Goal: Task Accomplishment & Management: Manage account settings

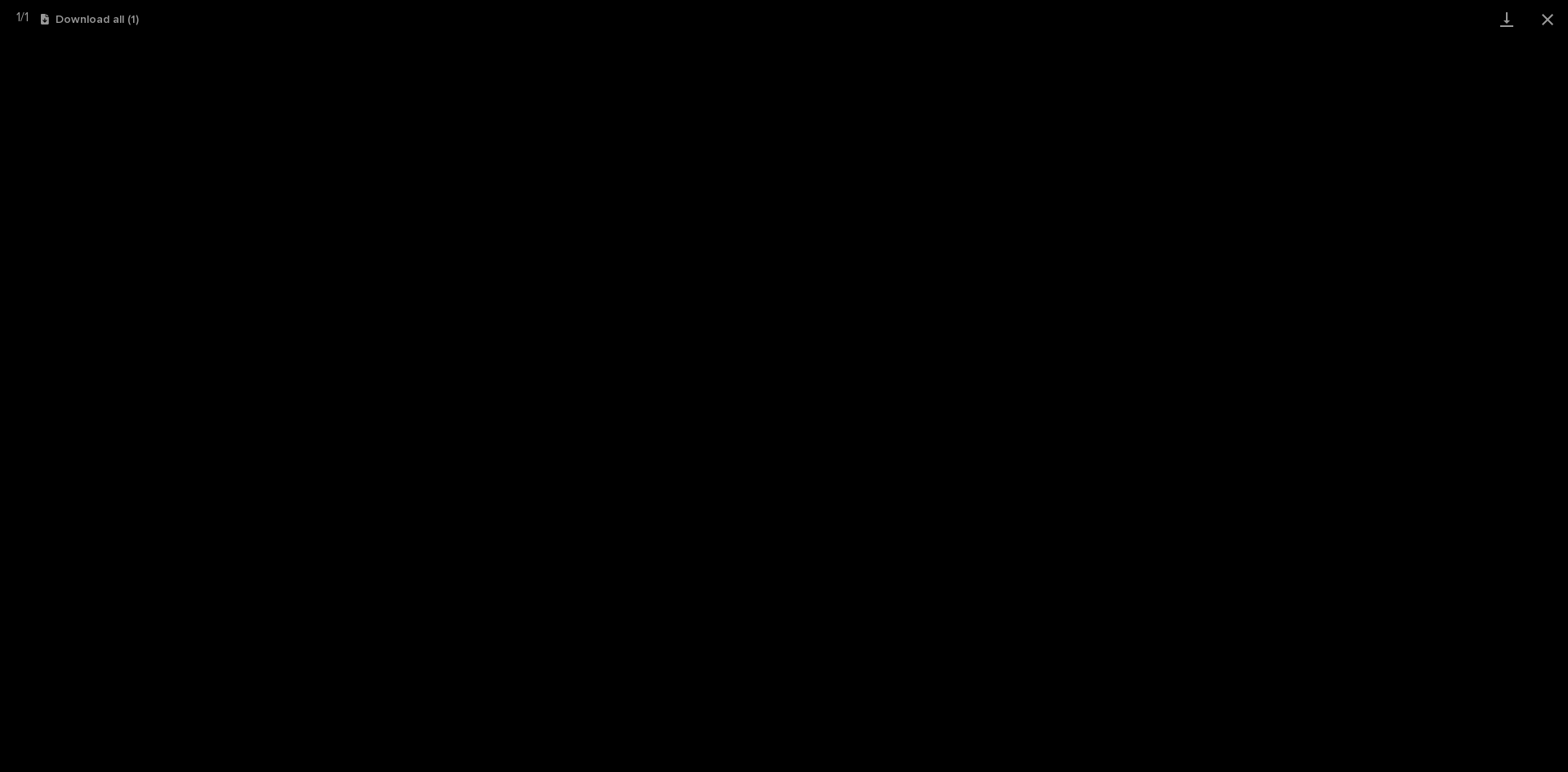
scroll to position [163, 0]
click at [1544, 23] on button "Close gallery" at bounding box center [1547, 19] width 41 height 39
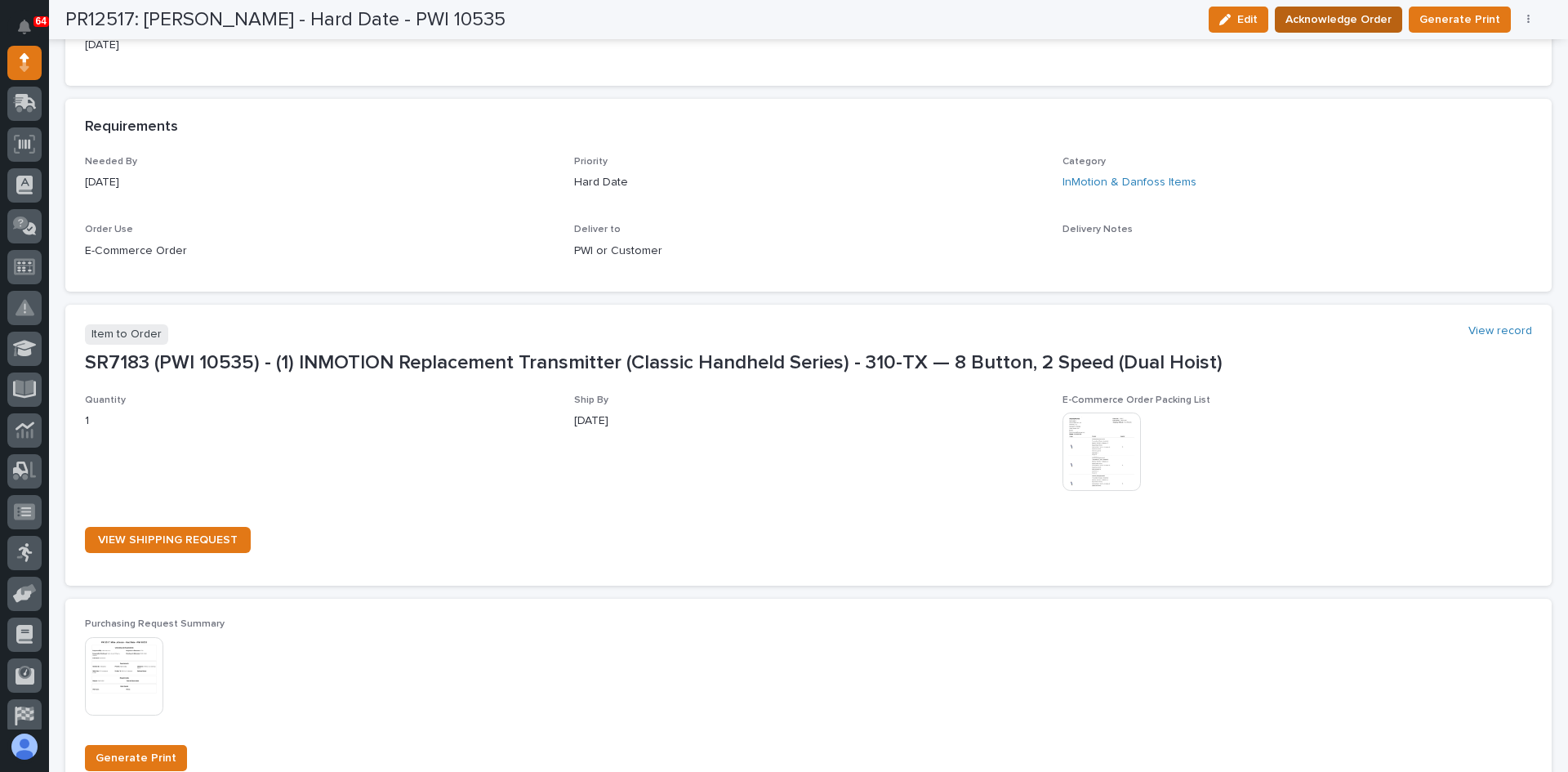
click at [1343, 15] on span "Acknowledge Order" at bounding box center [1339, 19] width 106 height 20
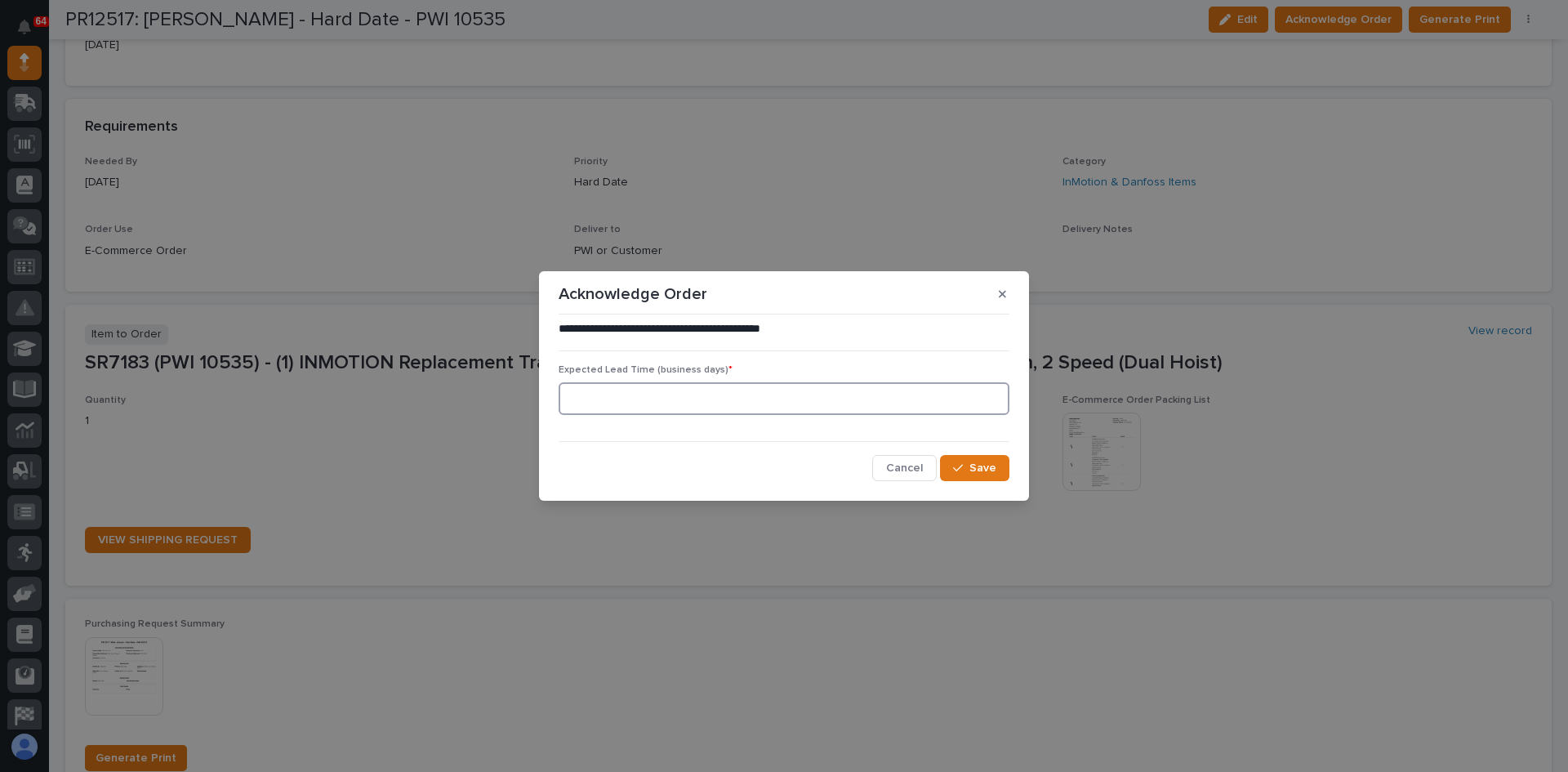
click at [577, 401] on input at bounding box center [783, 398] width 451 height 33
type input "1"
click at [986, 466] on span "Save" at bounding box center [982, 467] width 27 height 15
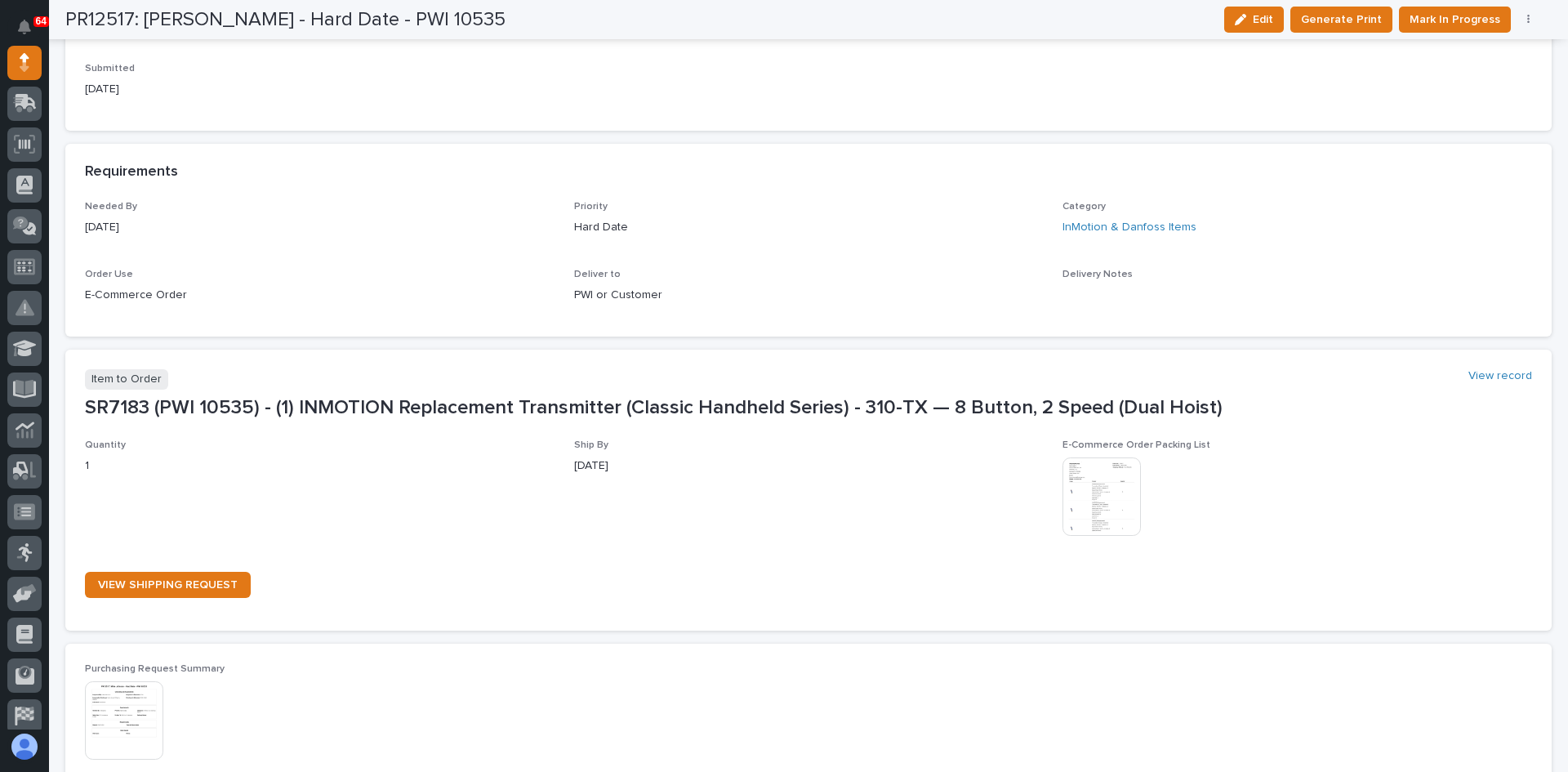
scroll to position [793, 0]
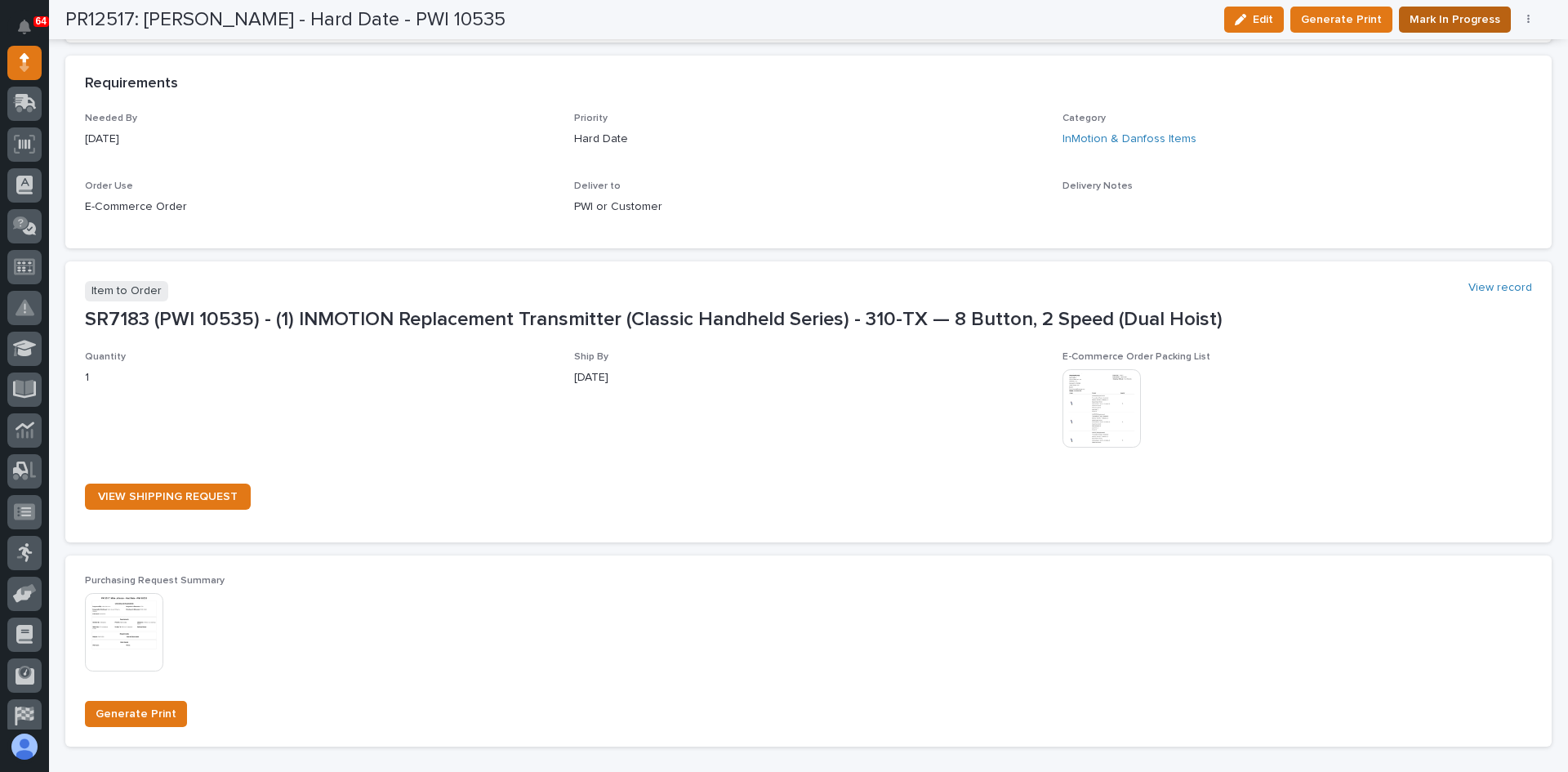
click at [1466, 23] on span "Mark In Progress" at bounding box center [1455, 19] width 91 height 20
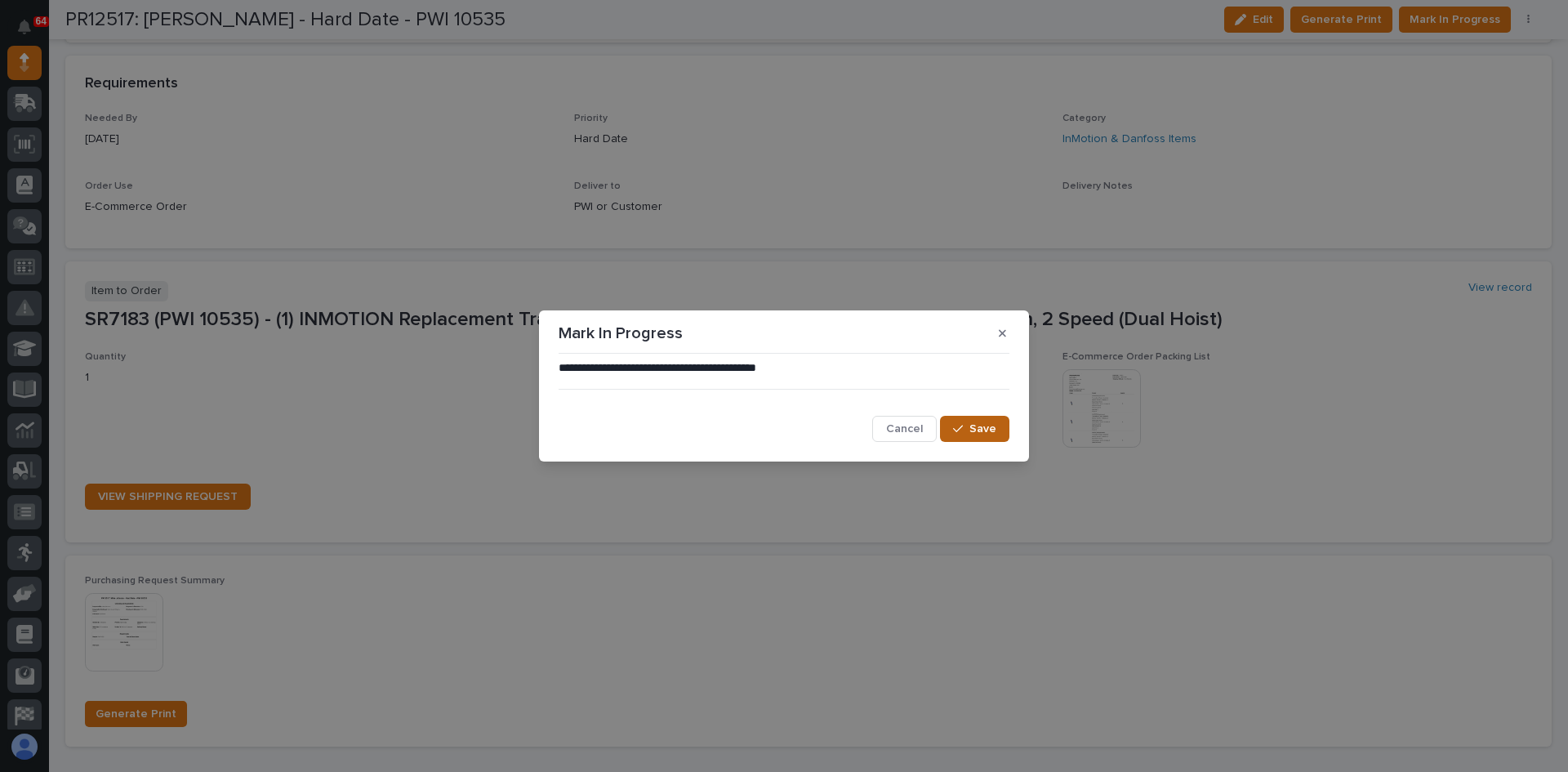
click at [988, 429] on span "Save" at bounding box center [982, 429] width 27 height 15
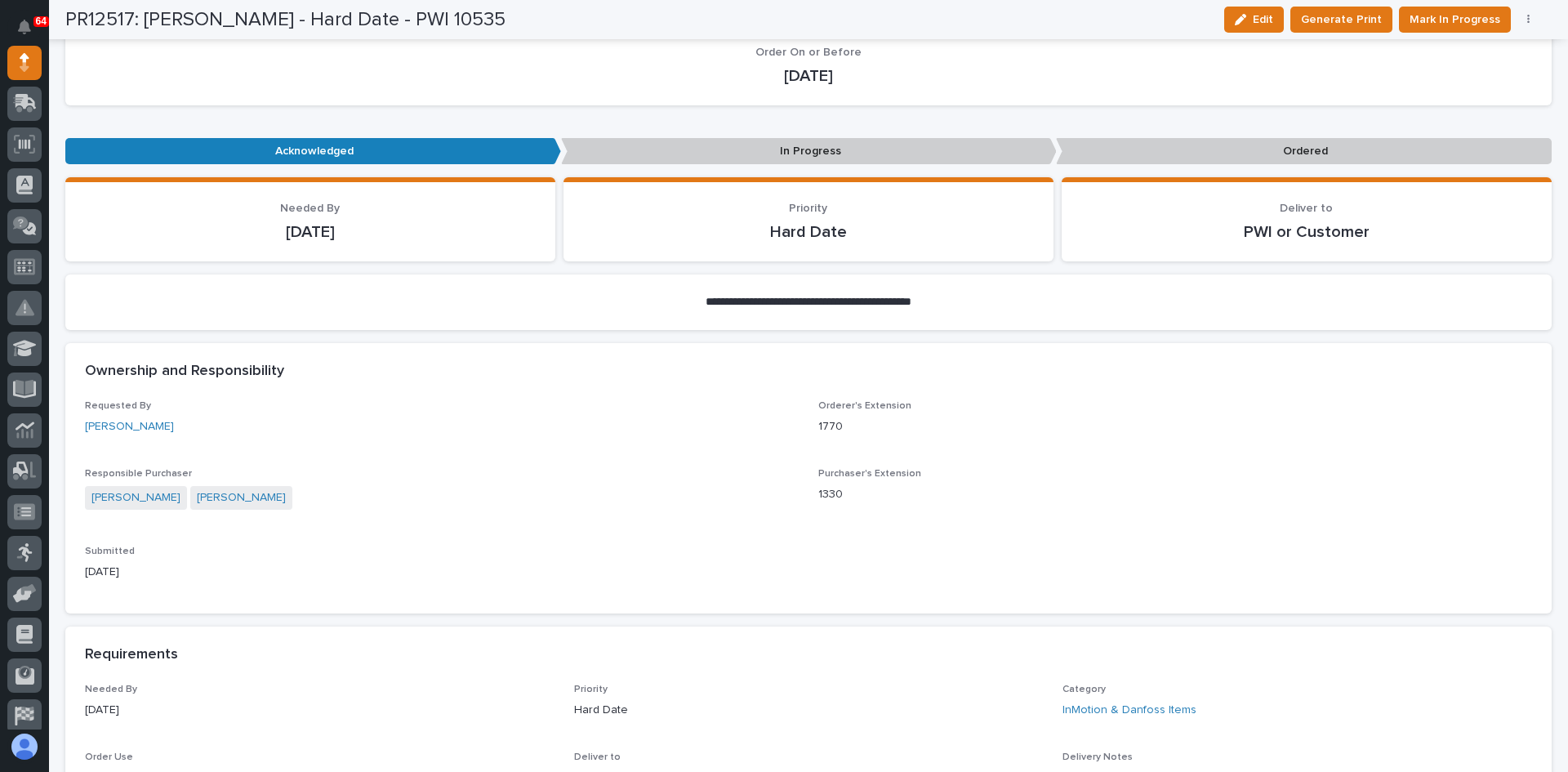
scroll to position [222, 0]
click at [1466, 16] on span "Mark In Progress" at bounding box center [1455, 19] width 91 height 20
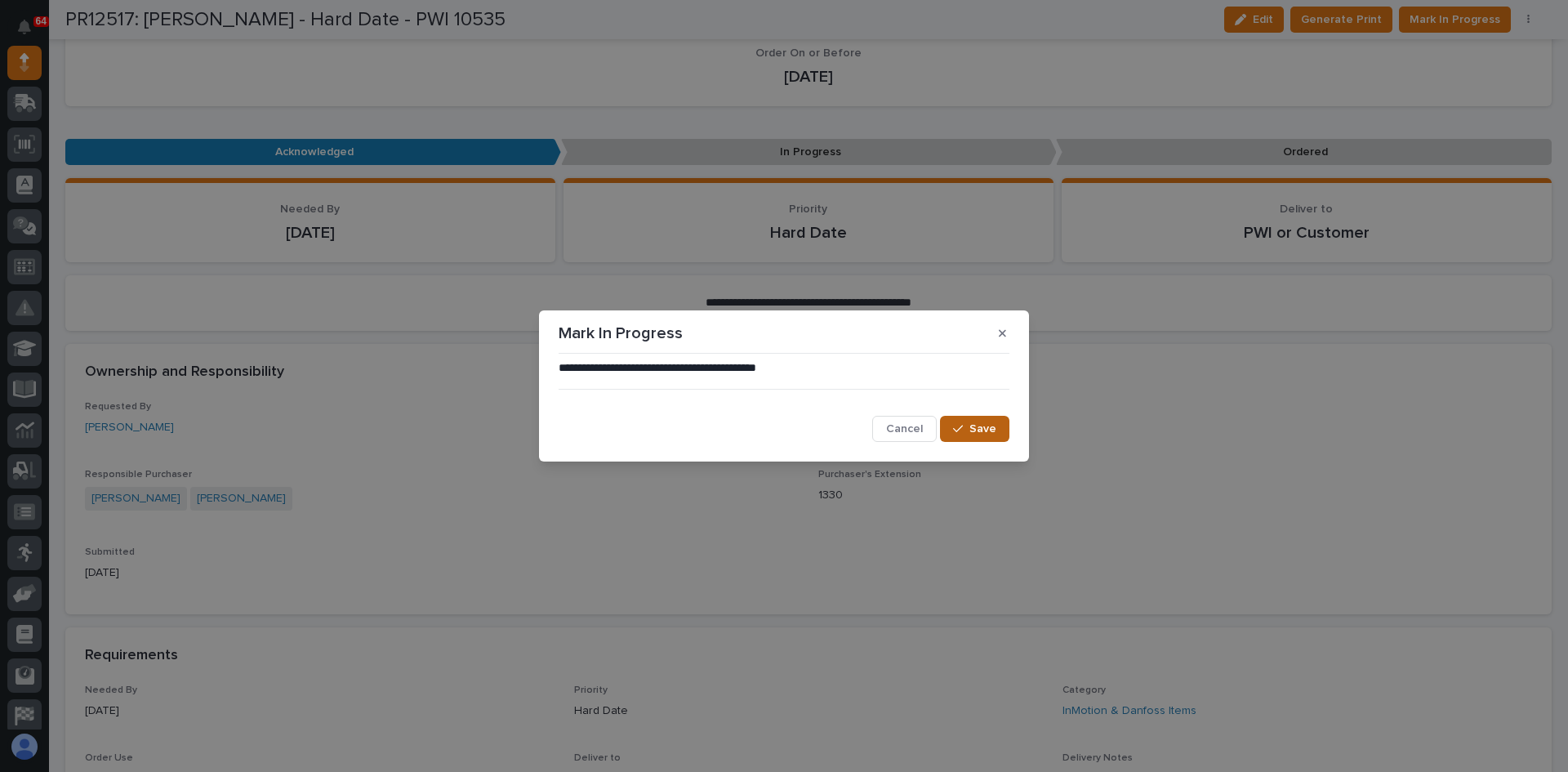
click at [986, 429] on span "Save" at bounding box center [982, 429] width 27 height 15
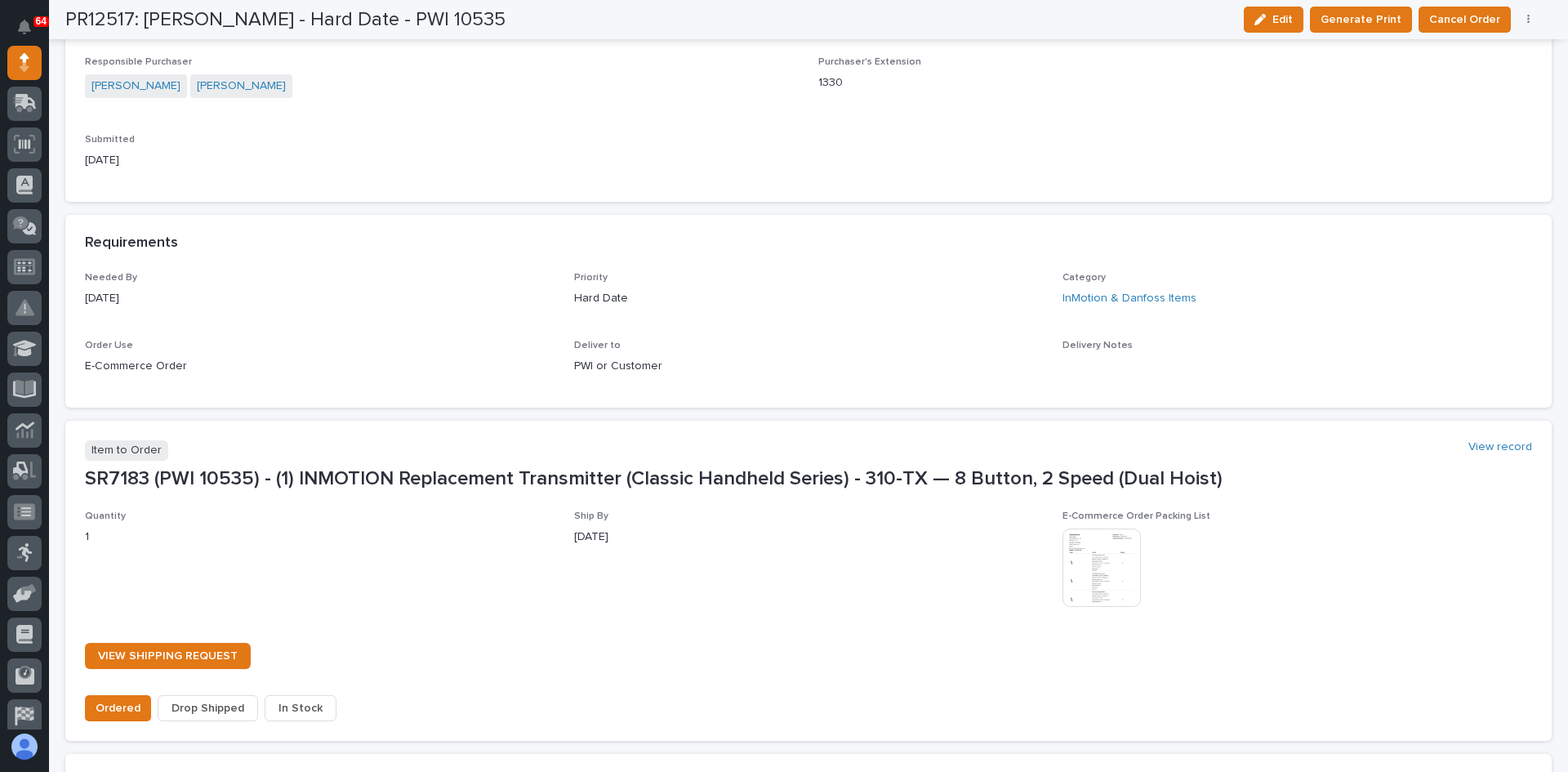
scroll to position [1039, 0]
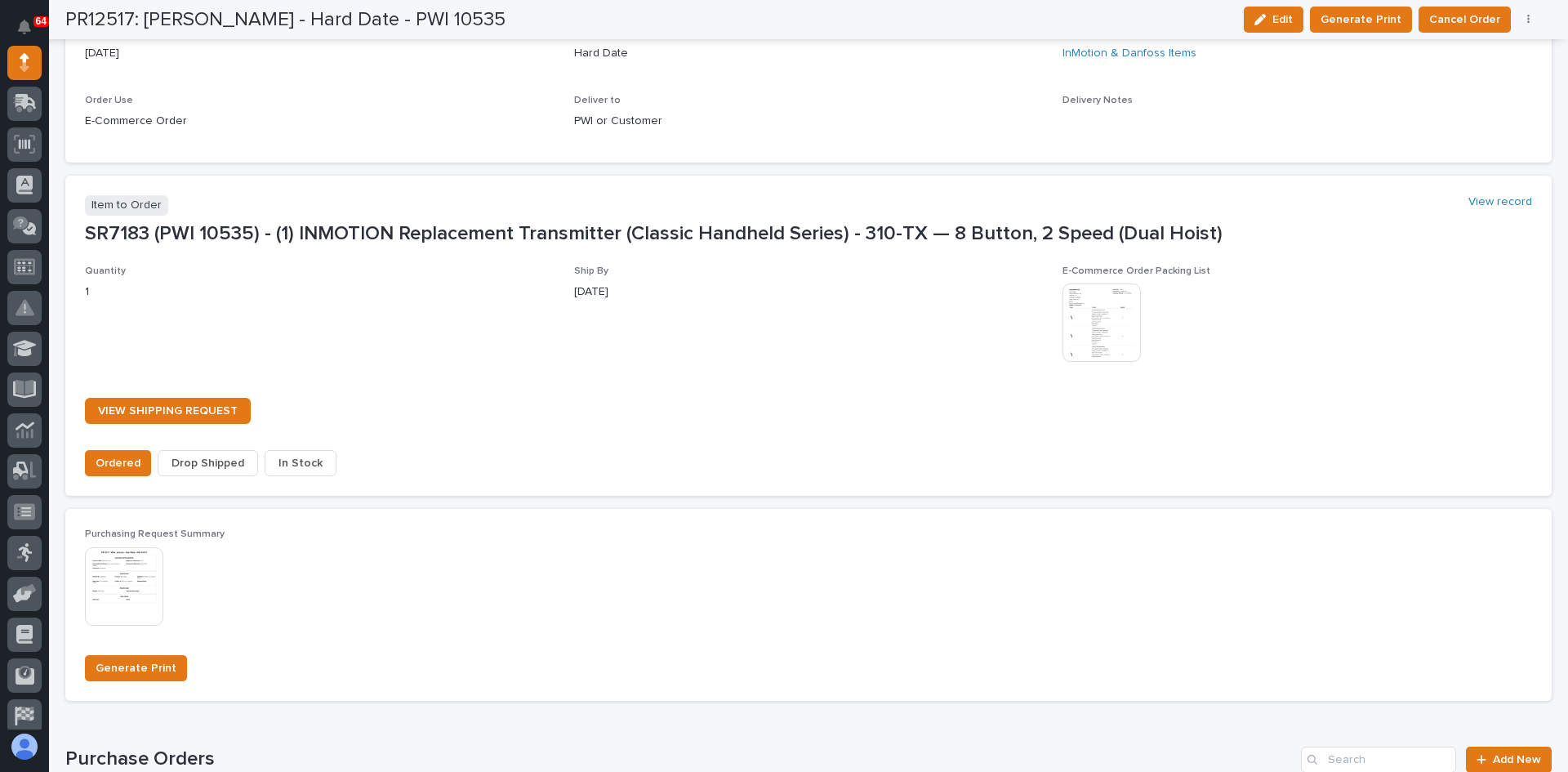
click at [305, 464] on span "In Stock" at bounding box center [300, 463] width 44 height 20
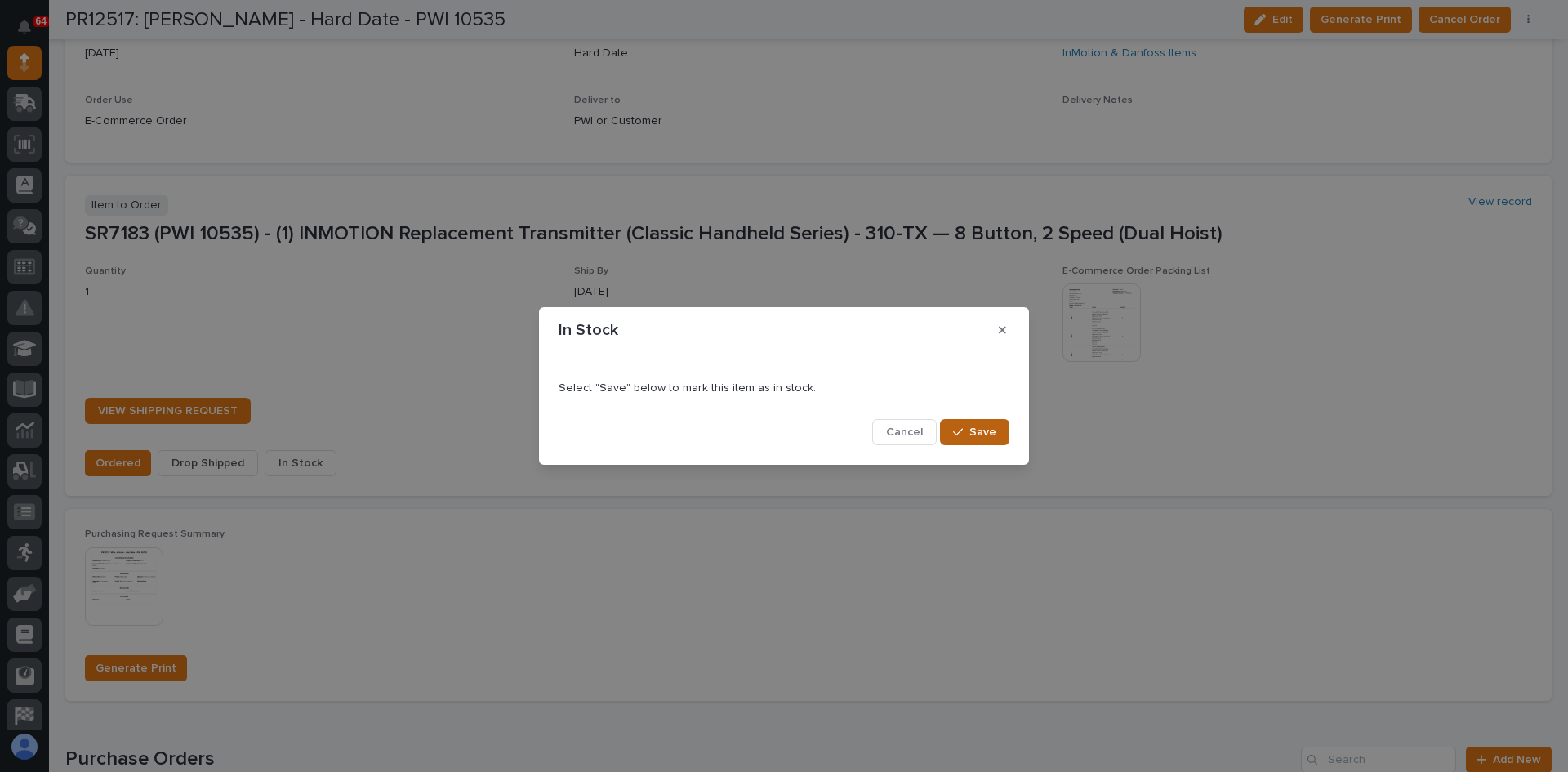
click at [994, 433] on span "Save" at bounding box center [982, 431] width 27 height 15
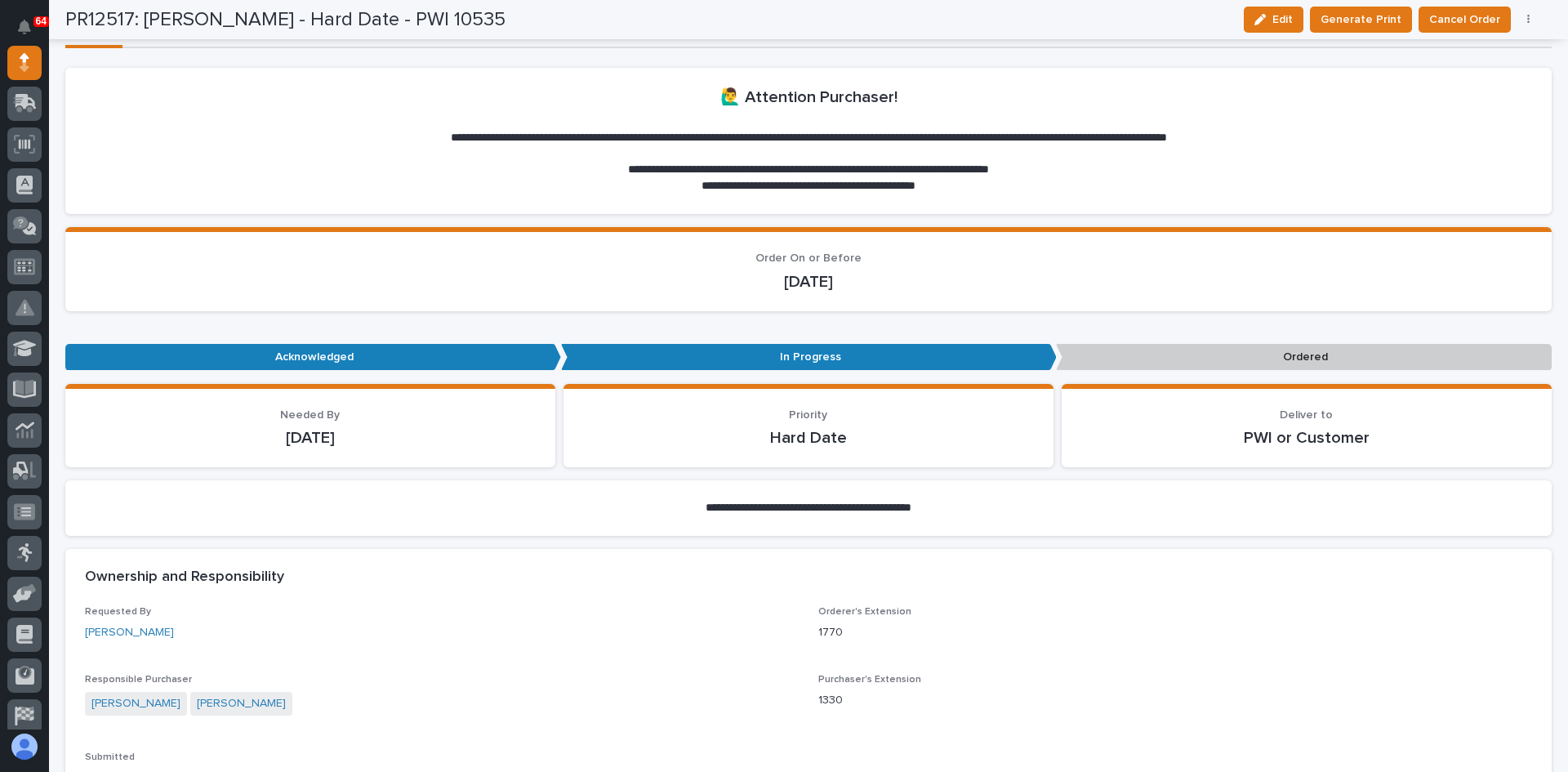
scroll to position [46, 0]
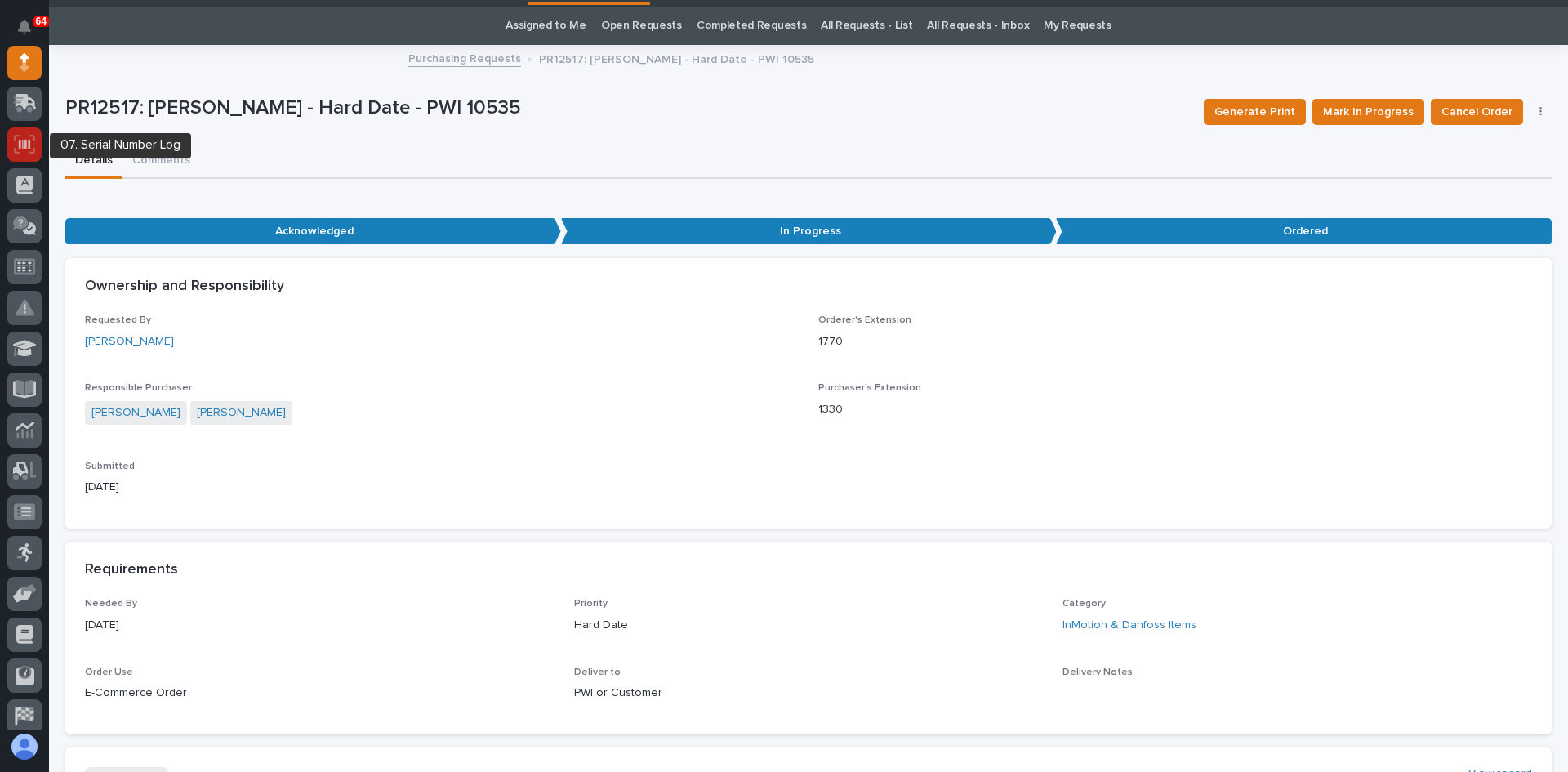
click at [20, 148] on icon at bounding box center [24, 143] width 11 height 9
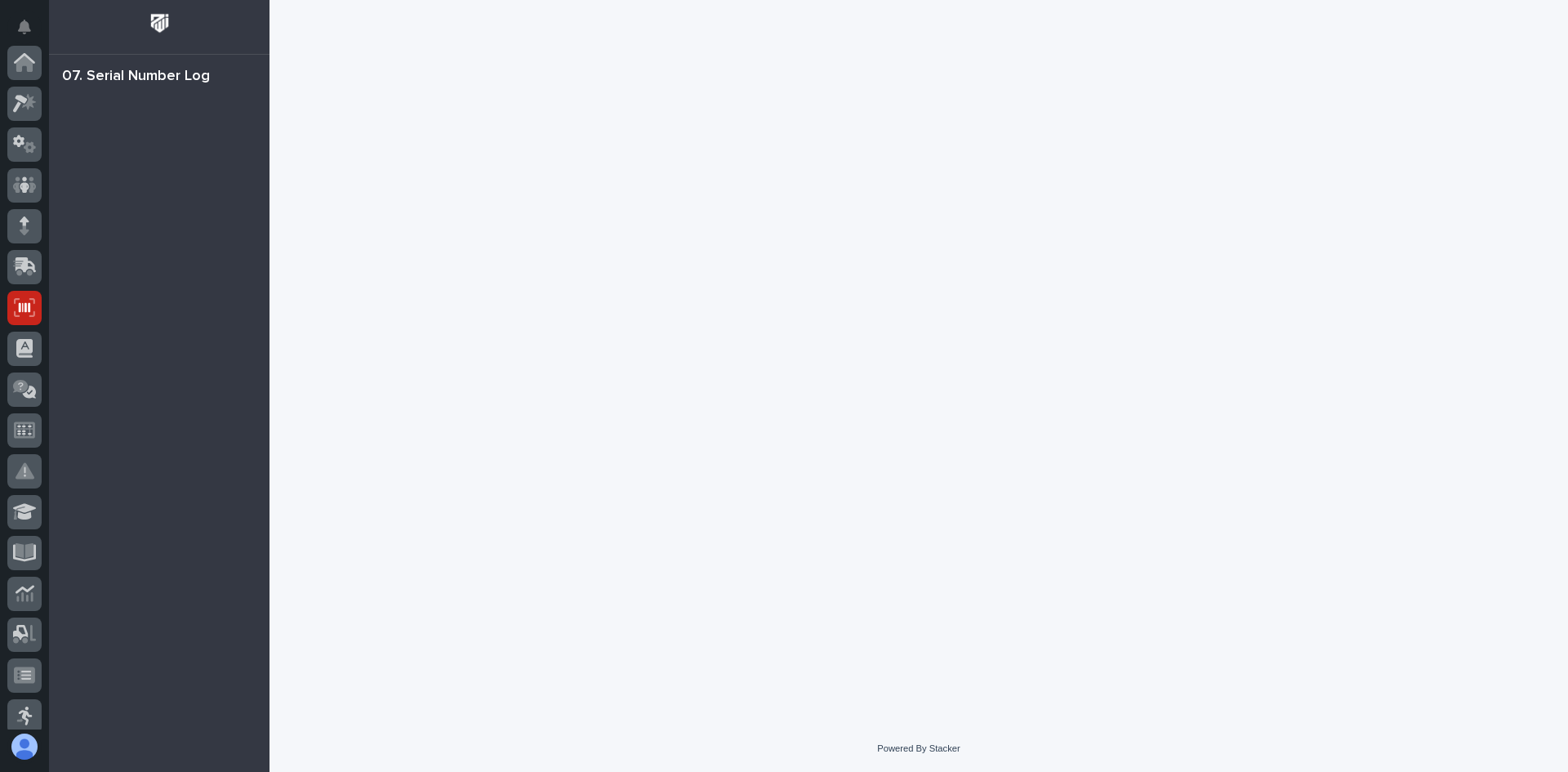
scroll to position [245, 0]
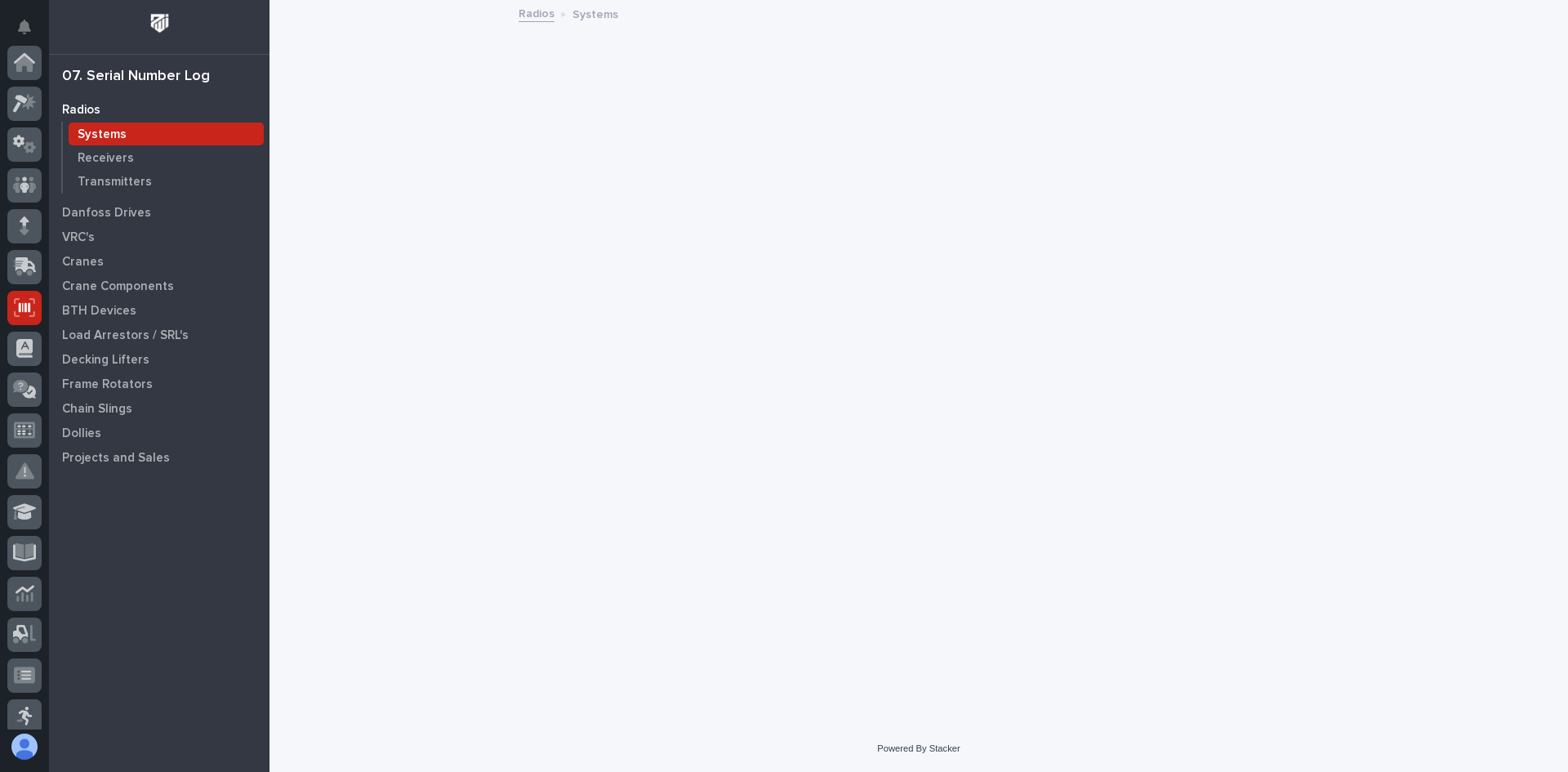
scroll to position [245, 0]
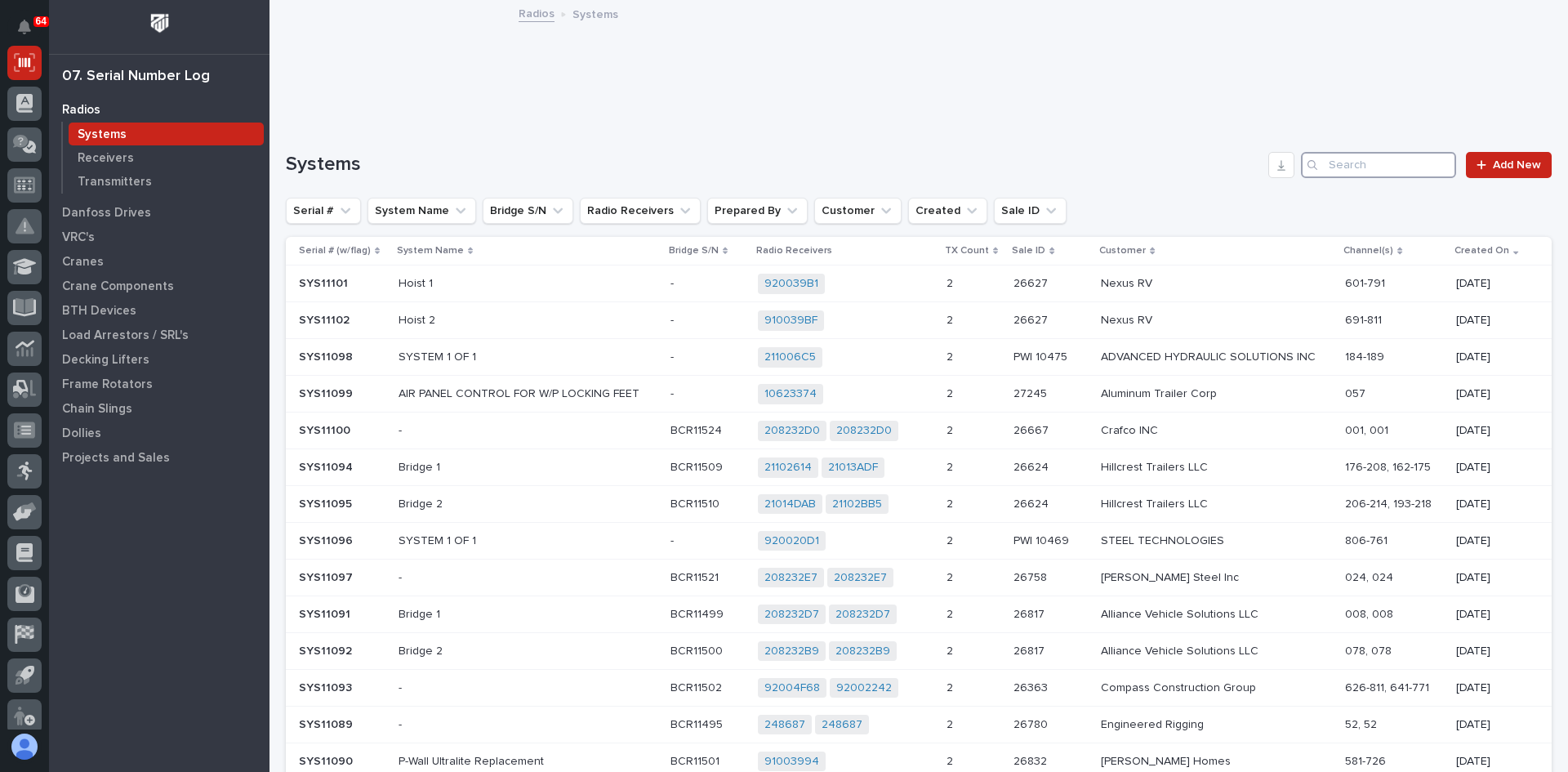
click at [1350, 171] on input "Search" at bounding box center [1378, 165] width 155 height 26
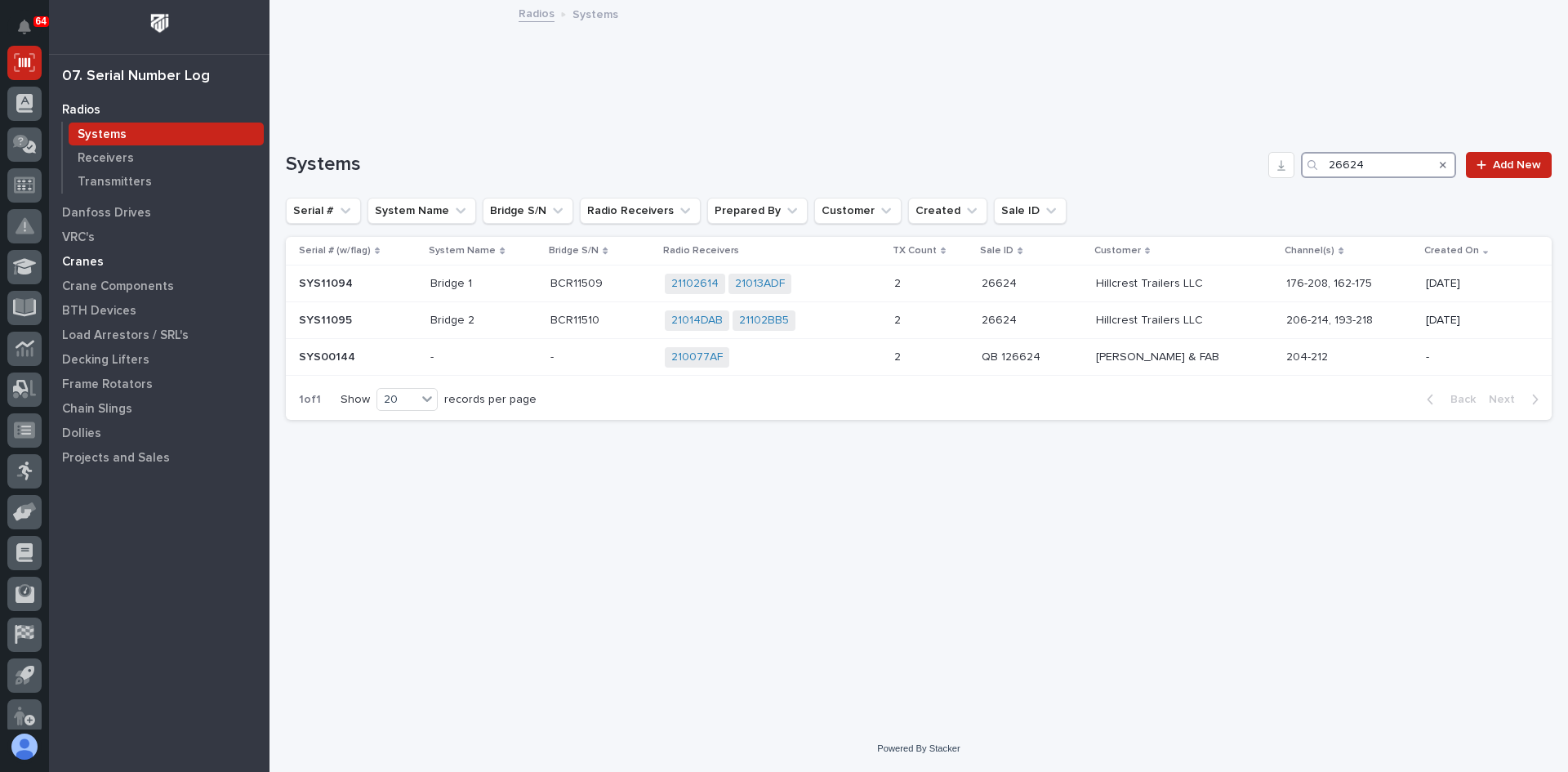
type input "26624"
click at [82, 265] on p "Cranes" at bounding box center [82, 262] width 41 height 15
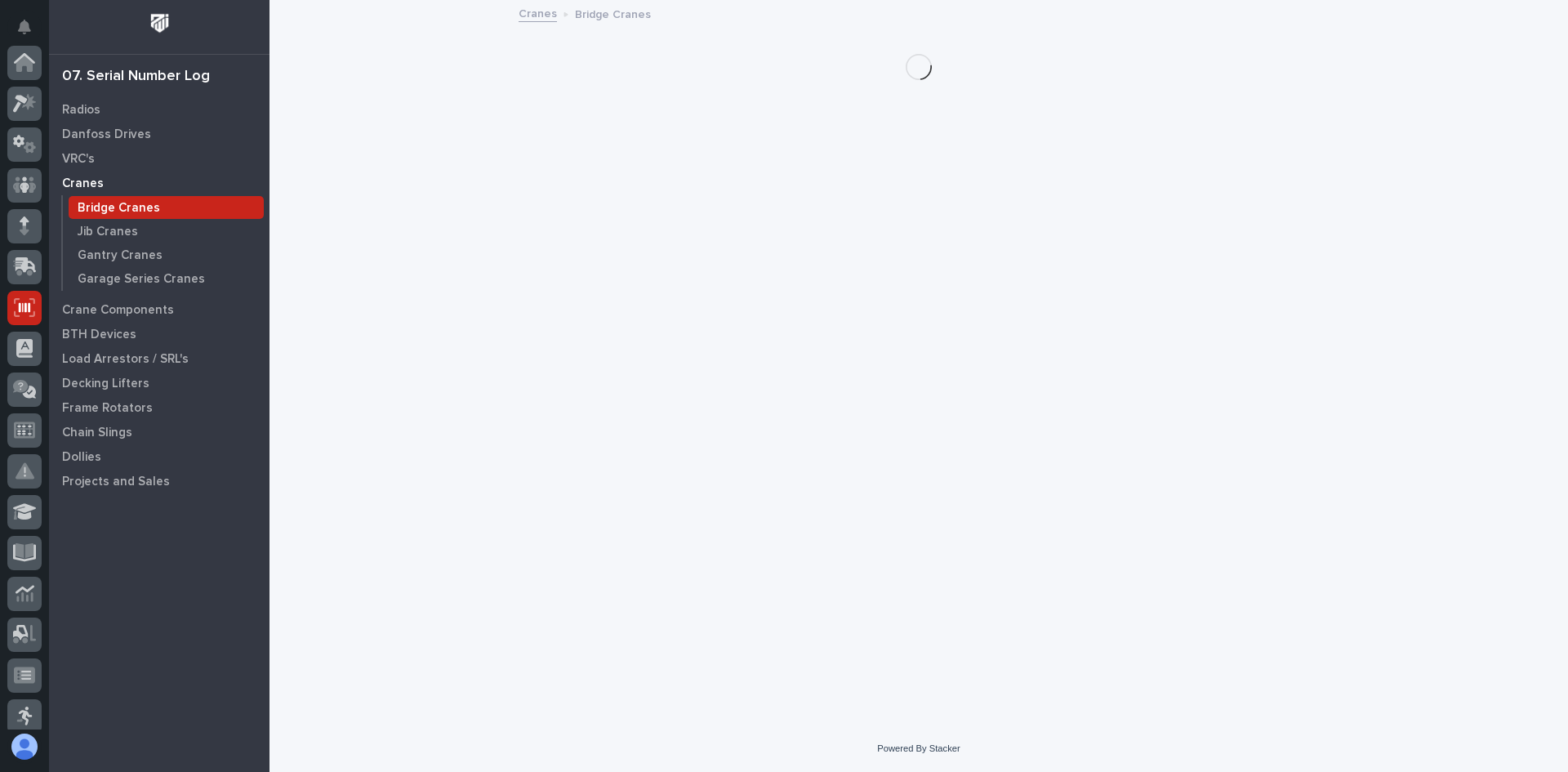
scroll to position [245, 0]
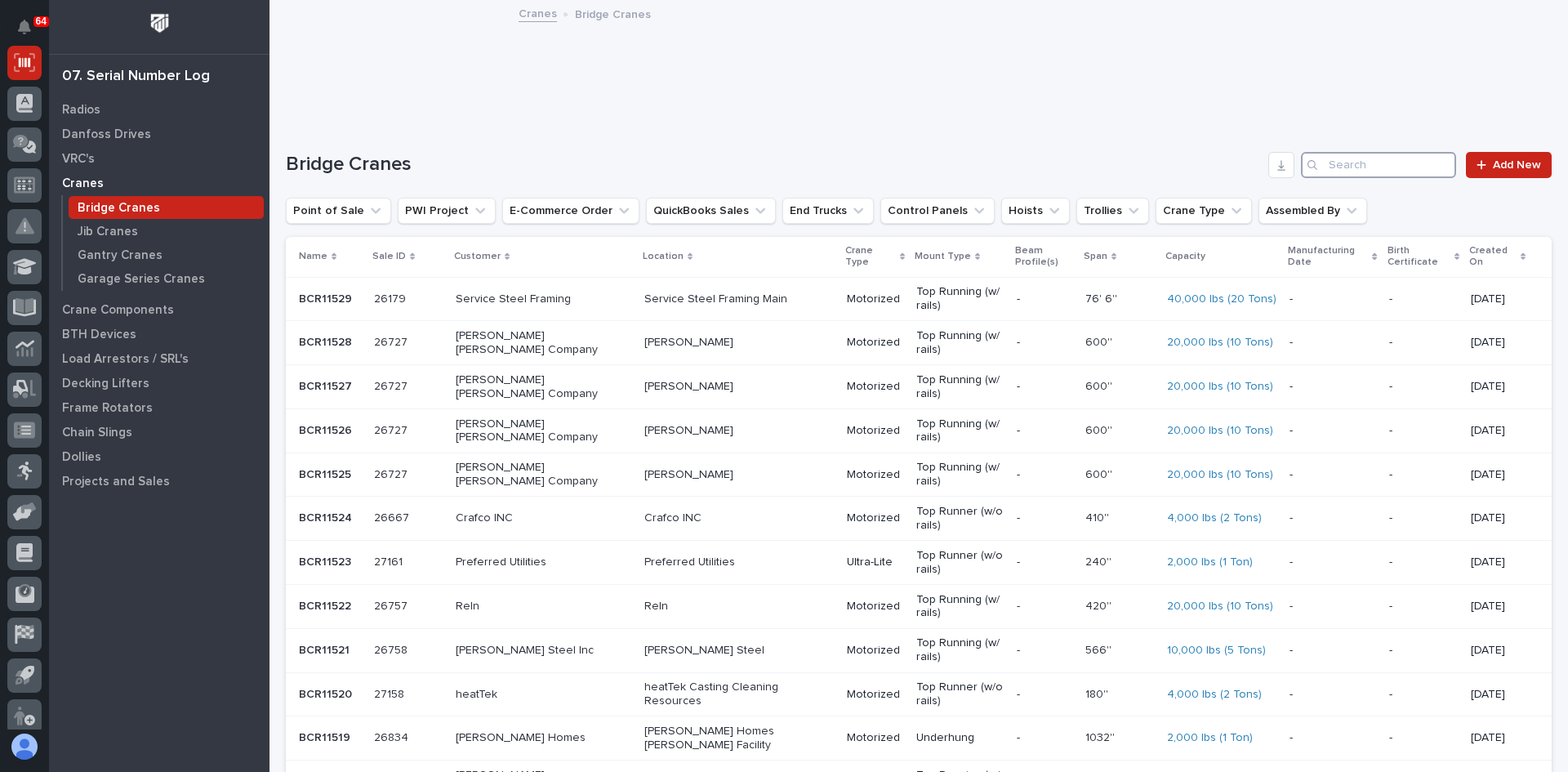
click at [1344, 161] on input "Search" at bounding box center [1378, 165] width 155 height 26
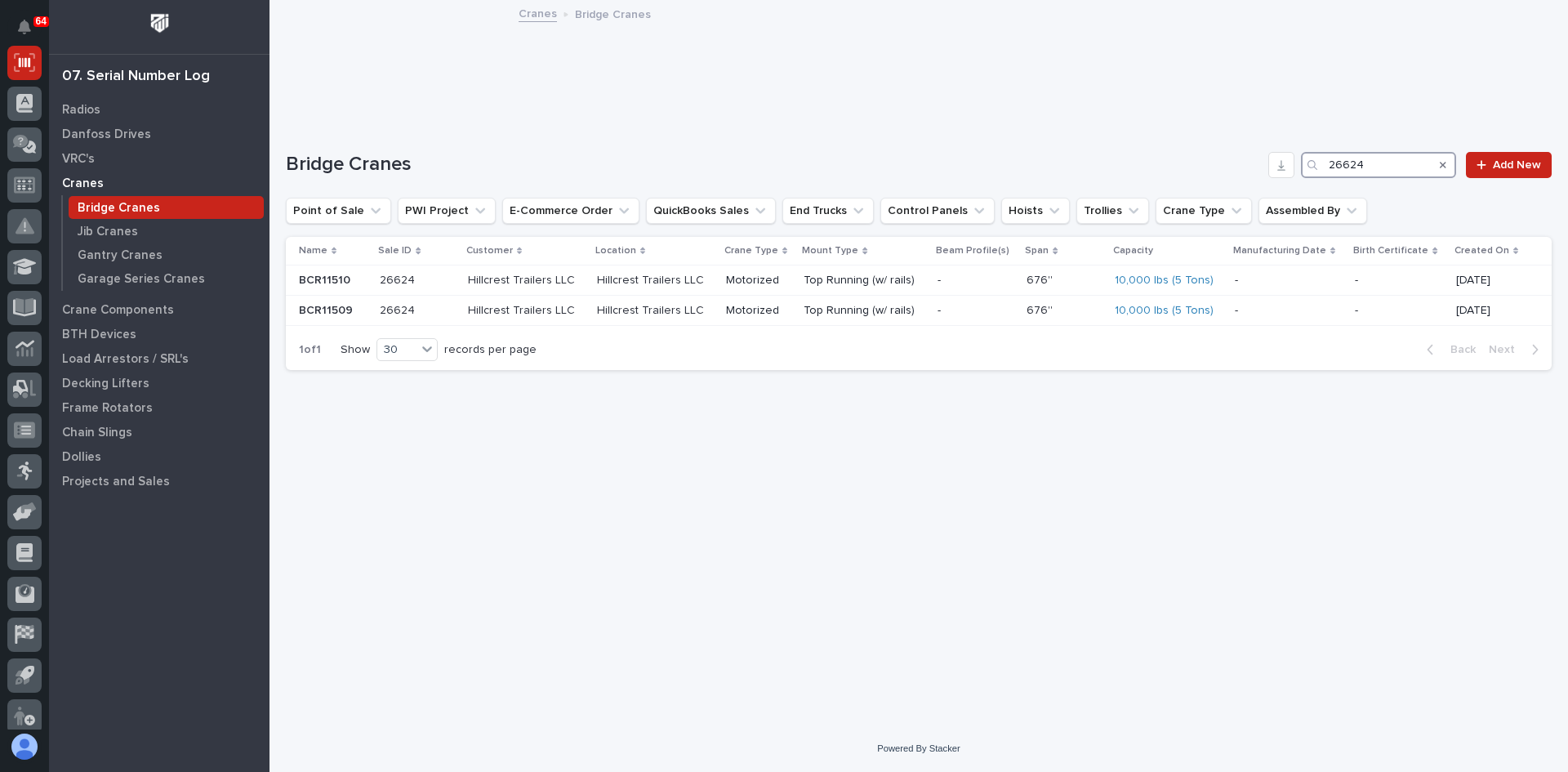
type input "26624"
